Goal: Check status

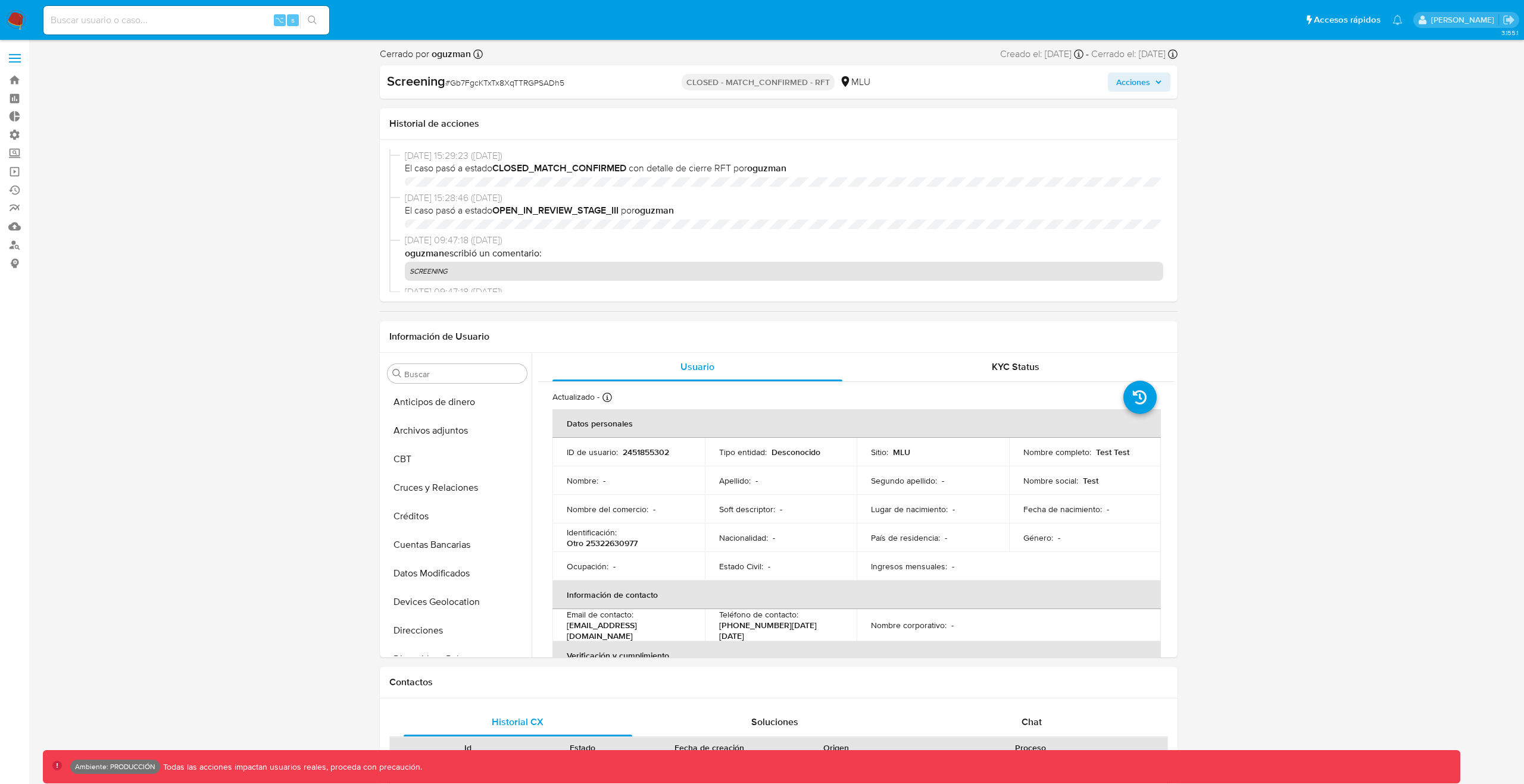
select select "10"
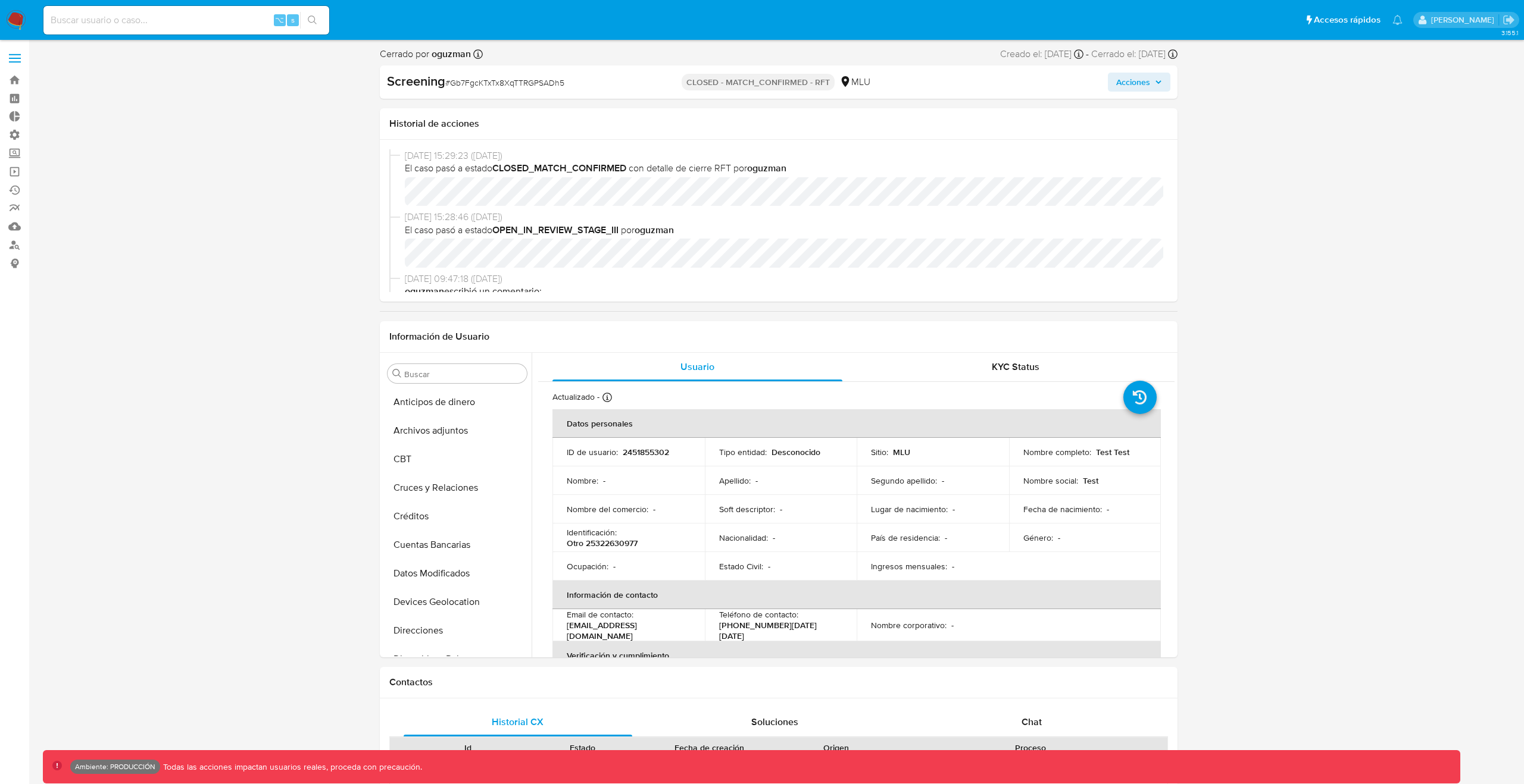
scroll to position [531, 0]
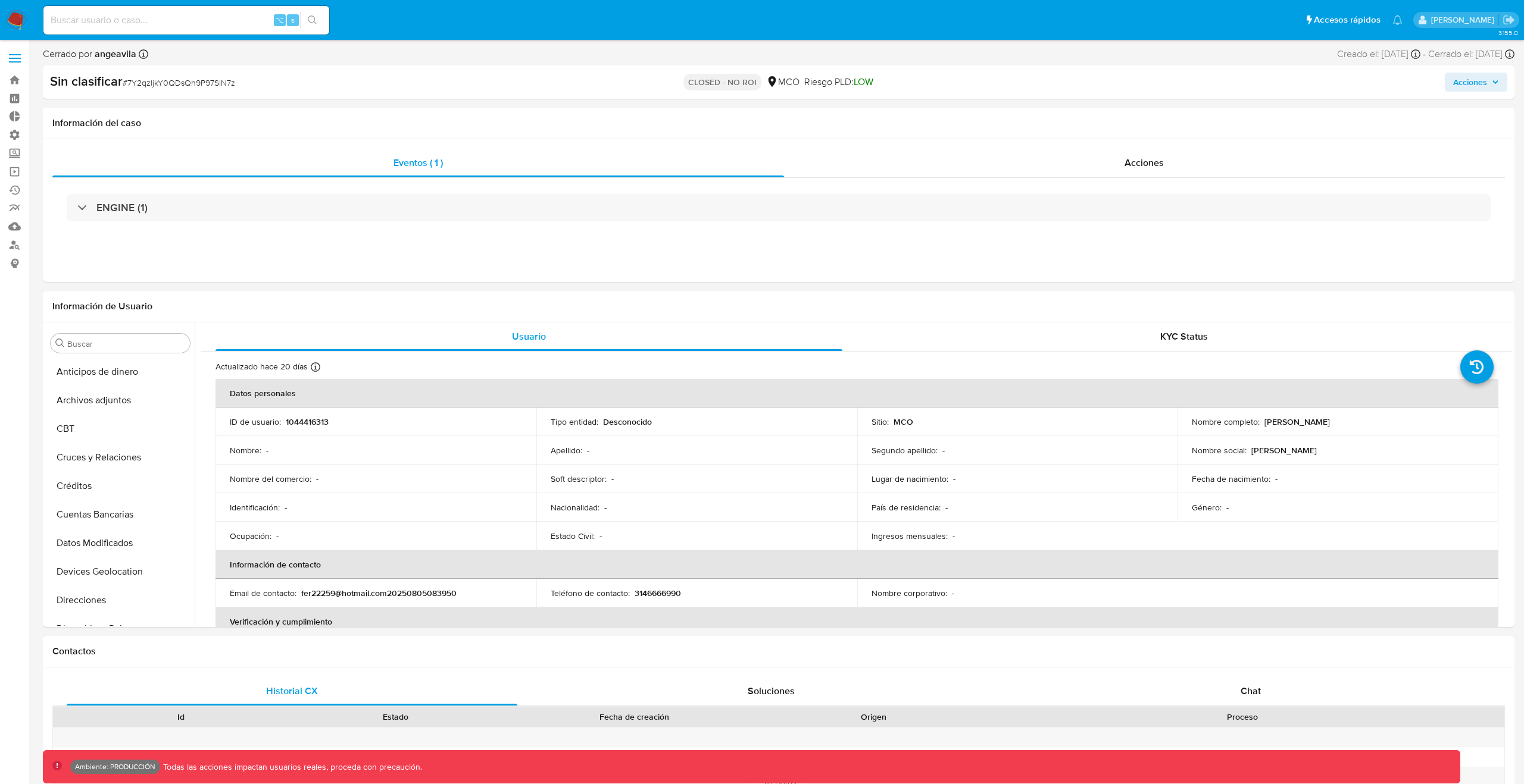
select select "10"
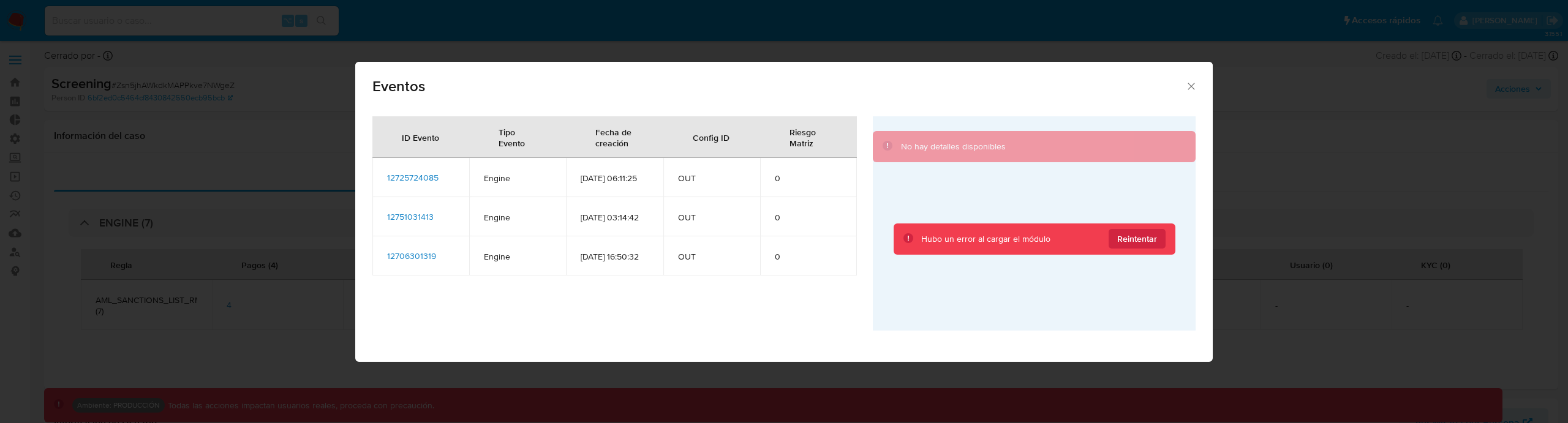
select select "10"
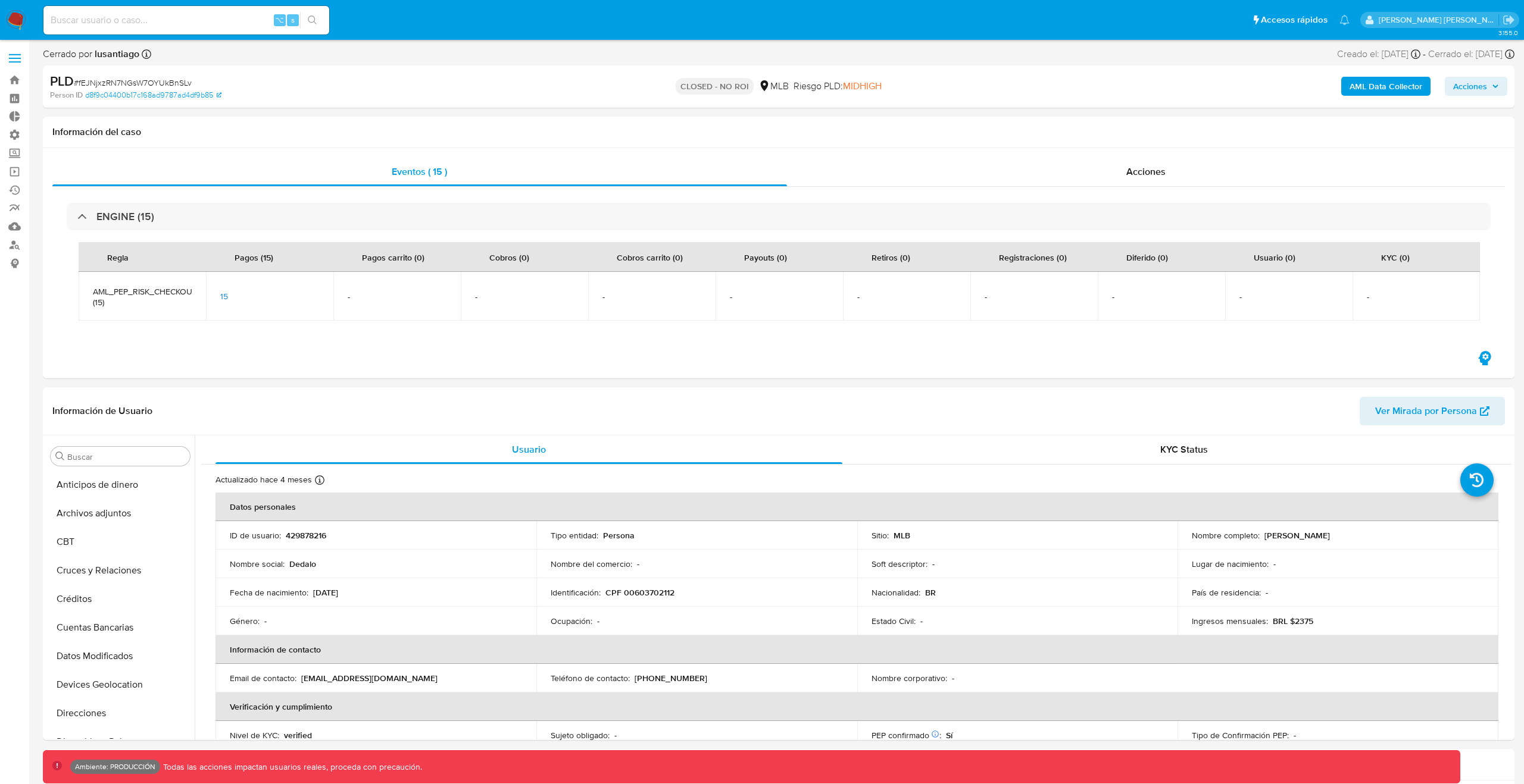
select select "10"
